Goal: Task Accomplishment & Management: Use online tool/utility

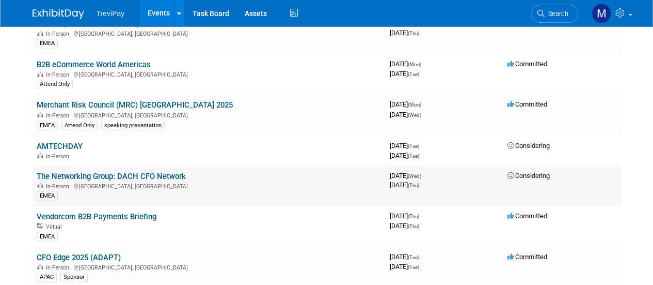
scroll to position [878, 0]
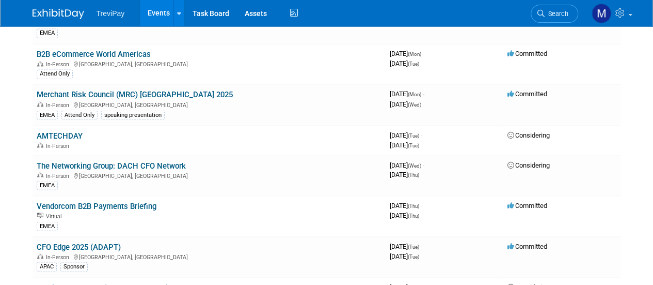
click at [99, 242] on link "CFO Edge 2025 (ADAPT)" at bounding box center [79, 246] width 84 height 9
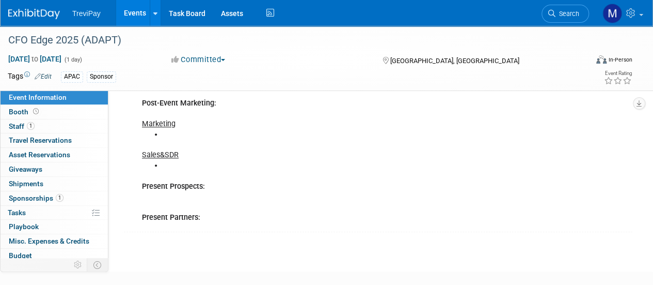
scroll to position [536, 0]
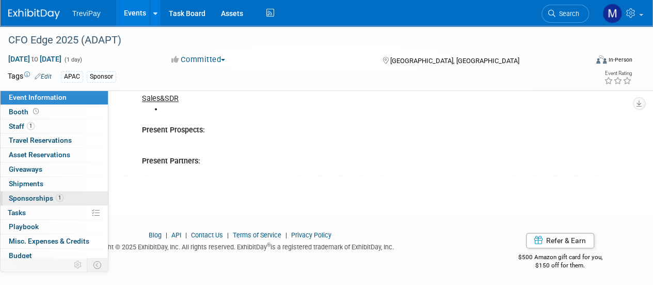
click at [34, 200] on span "Sponsorships 1" at bounding box center [36, 198] width 55 height 8
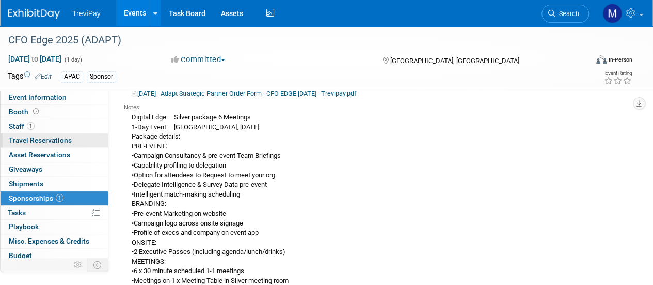
scroll to position [52, 0]
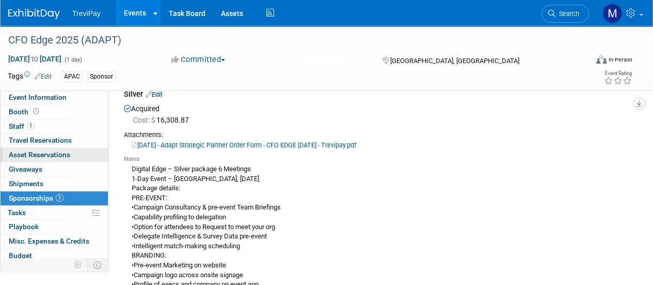
click at [39, 156] on span "Asset Reservations 0" at bounding box center [39, 154] width 61 height 8
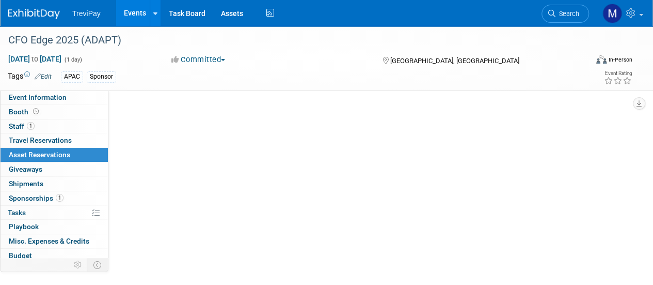
scroll to position [0, 0]
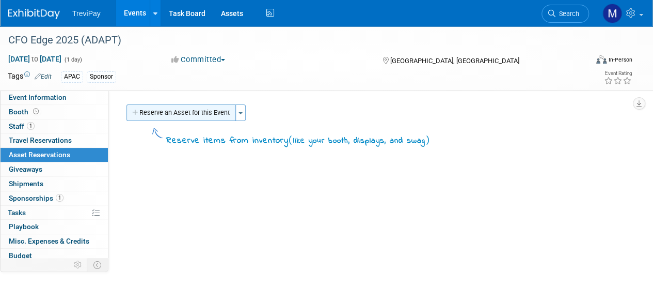
click at [189, 112] on button "Reserve an Asset for this Event" at bounding box center [182, 112] width 110 height 17
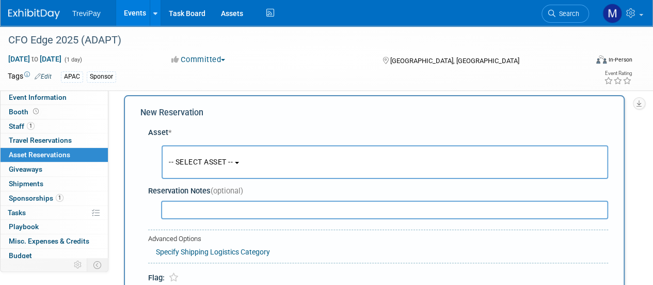
scroll to position [10, 0]
click at [223, 163] on span "-- SELECT ASSET --" at bounding box center [201, 161] width 64 height 8
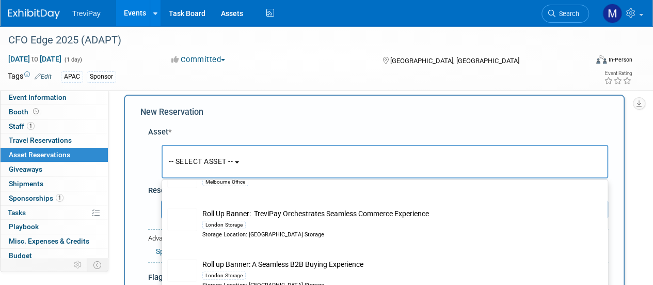
scroll to position [0, 0]
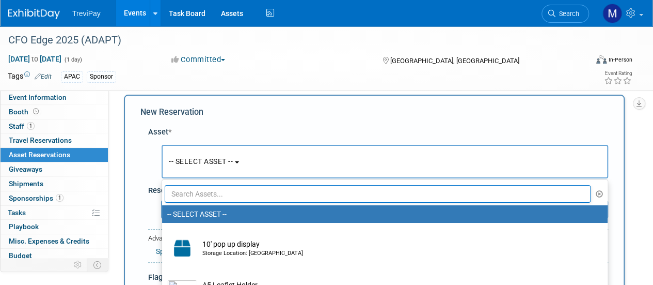
click at [214, 196] on input "text" at bounding box center [378, 194] width 426 height 18
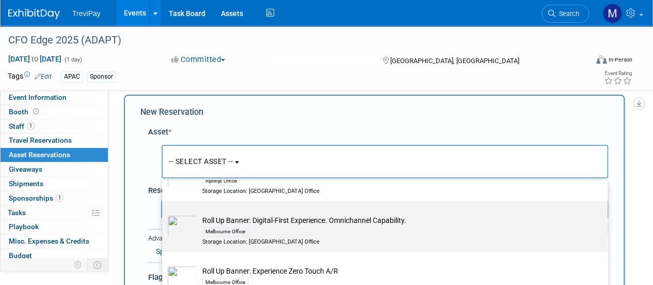
scroll to position [258, 0]
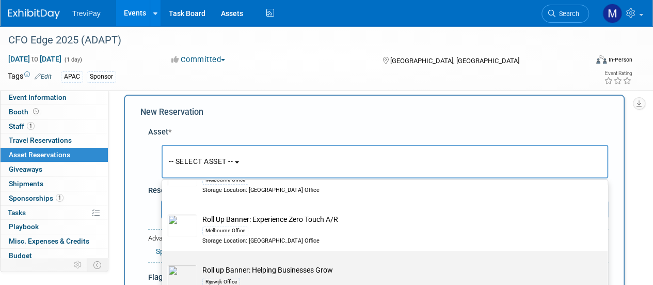
type input "roll up"
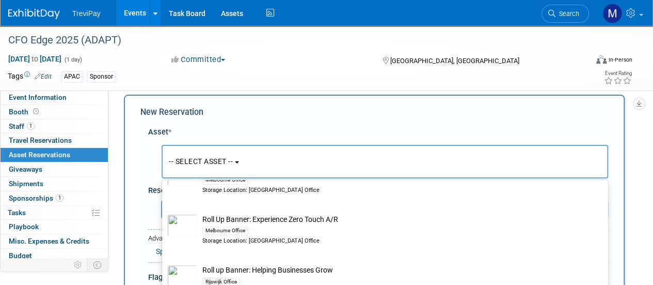
click at [267, 162] on button "-- SELECT ASSET --" at bounding box center [385, 162] width 447 height 34
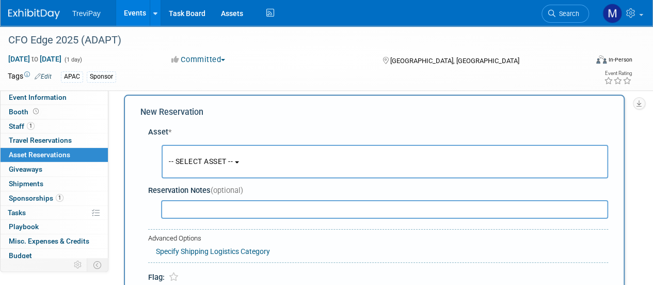
click at [183, 203] on input "text" at bounding box center [384, 209] width 447 height 19
click at [307, 167] on button "-- SELECT ASSET --" at bounding box center [385, 162] width 447 height 34
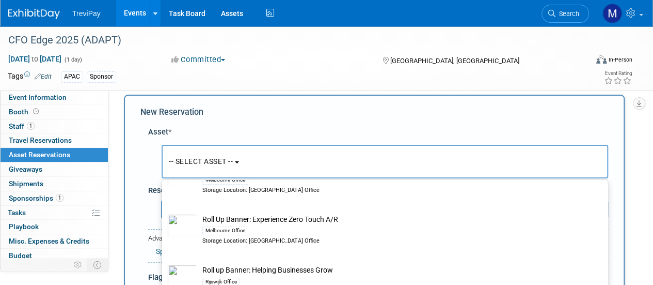
click at [287, 158] on button "-- SELECT ASSET --" at bounding box center [385, 162] width 447 height 34
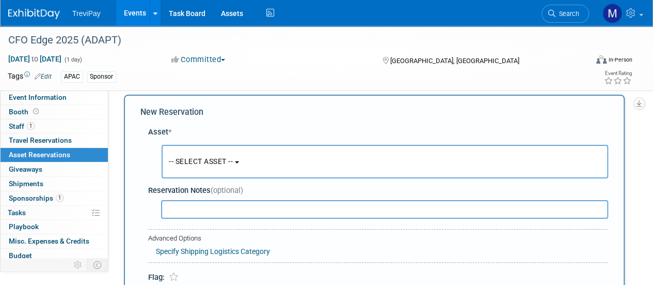
click at [277, 166] on button "-- SELECT ASSET --" at bounding box center [385, 162] width 447 height 34
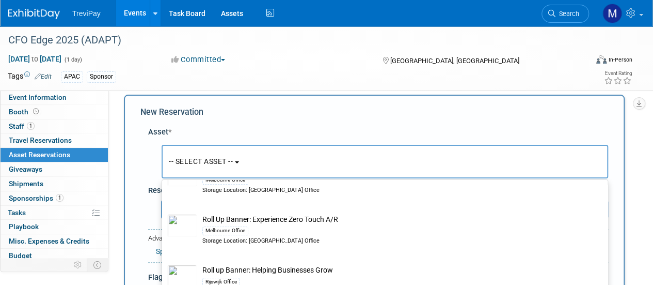
scroll to position [0, 0]
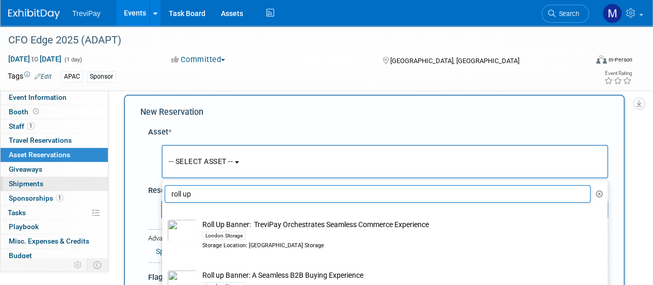
drag, startPoint x: 201, startPoint y: 199, endPoint x: 60, endPoint y: 180, distance: 142.4
click at [60, 179] on div "Event Information Event Info Booth Booth 1 Staff 1 Staff 0 Travel Reservations …" at bounding box center [326, 176] width 653 height 321
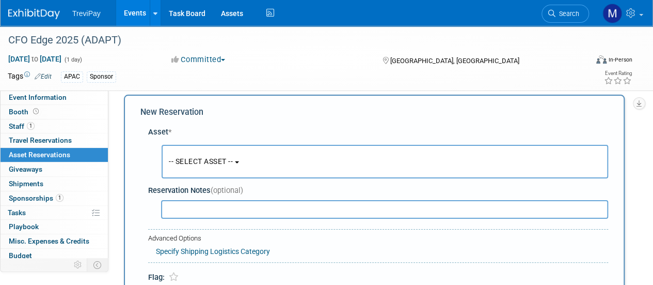
click at [187, 211] on input "text" at bounding box center [384, 209] width 447 height 19
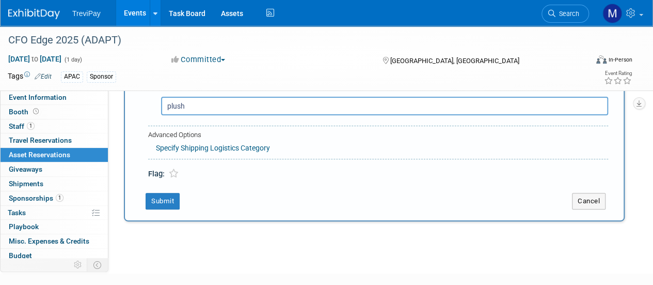
scroll to position [61, 0]
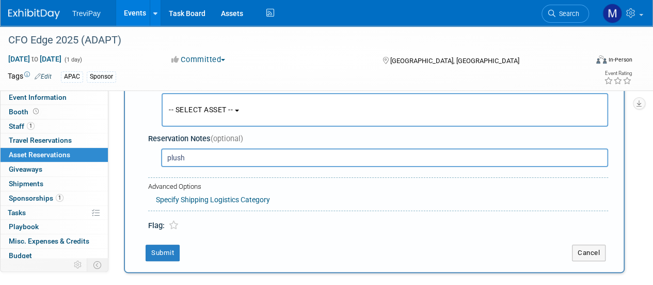
type input "plush"
drag, startPoint x: 187, startPoint y: 163, endPoint x: 96, endPoint y: 143, distance: 93.6
click at [97, 144] on div "Event Information Event Info Booth Booth 1 Staff 1 Staff 0 Travel Reservations …" at bounding box center [326, 124] width 653 height 321
type input "k"
click at [308, 110] on button "-- SELECT ASSET --" at bounding box center [385, 110] width 447 height 34
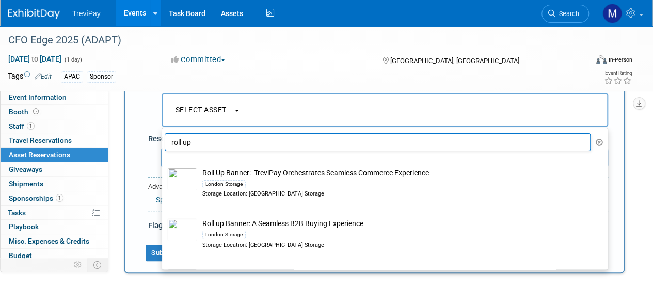
click at [225, 145] on input "roll up" at bounding box center [378, 142] width 426 height 18
type input "r"
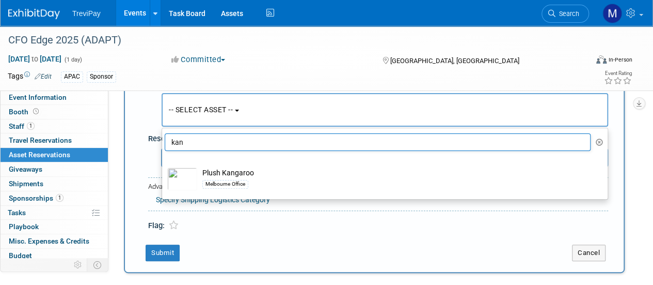
type input "kan"
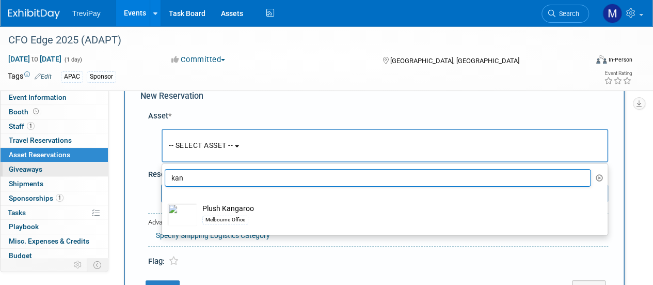
scroll to position [0, 0]
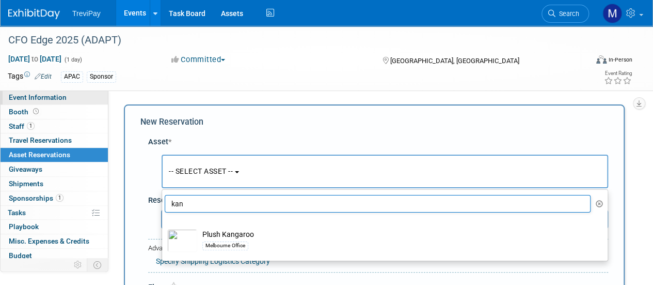
click at [21, 100] on span "Event Information" at bounding box center [38, 97] width 58 height 8
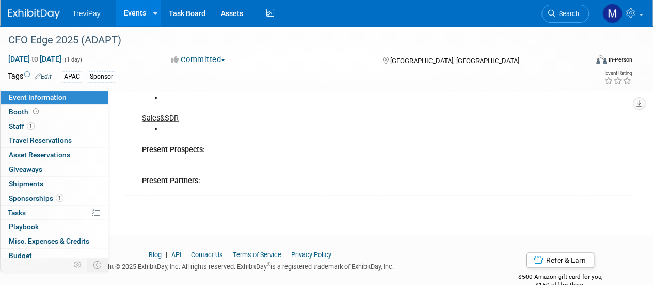
scroll to position [362, 0]
